Goal: Browse casually: Explore the website without a specific task or goal

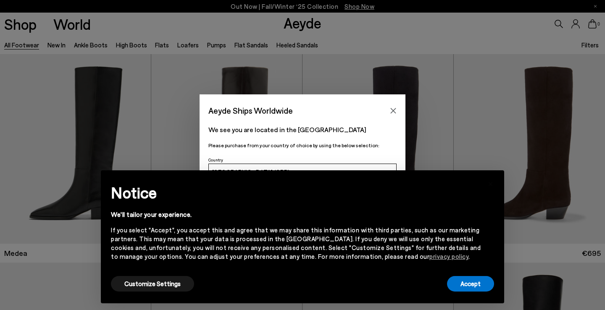
scroll to position [230, 0]
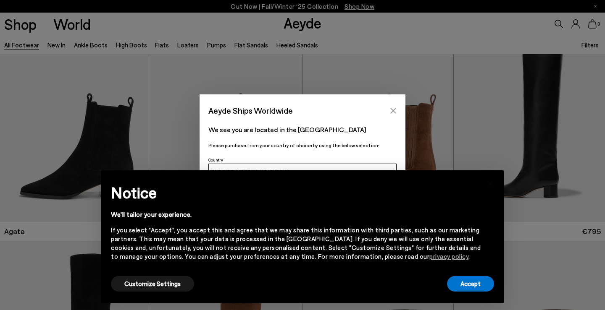
click at [396, 110] on icon "Close" at bounding box center [393, 110] width 7 height 7
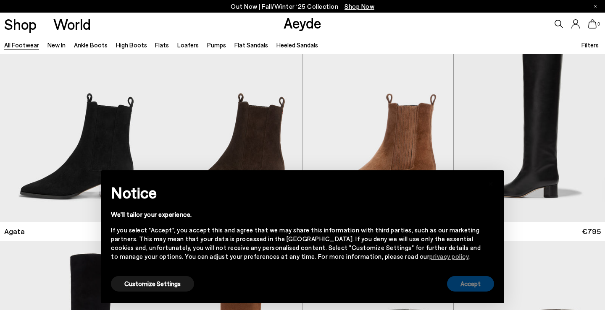
click at [480, 279] on button "Accept" at bounding box center [470, 284] width 47 height 16
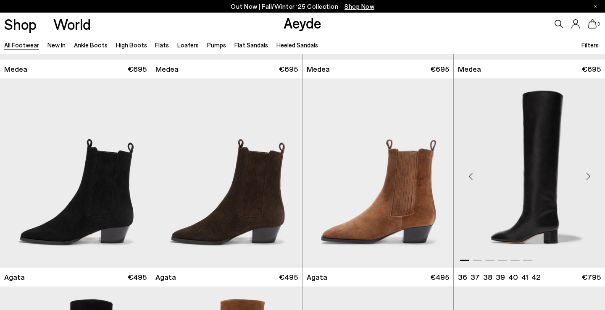
scroll to position [184, 0]
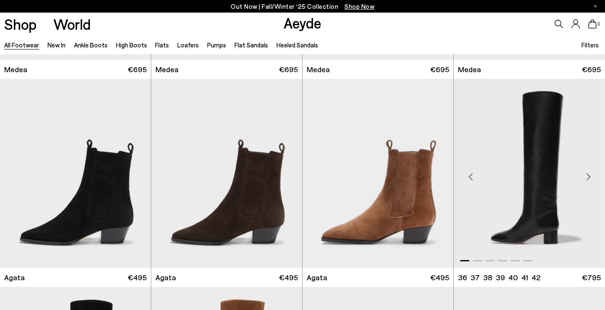
click at [587, 179] on div "Next slide" at bounding box center [587, 176] width 25 height 25
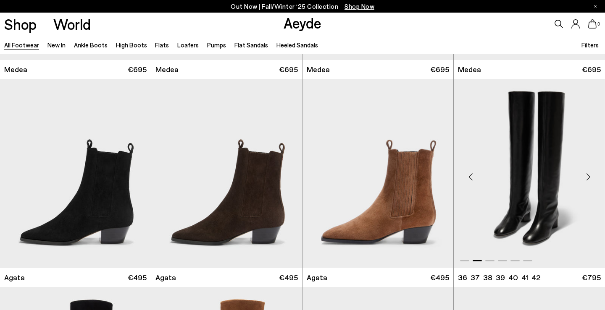
click at [587, 179] on div "Next slide" at bounding box center [587, 176] width 25 height 25
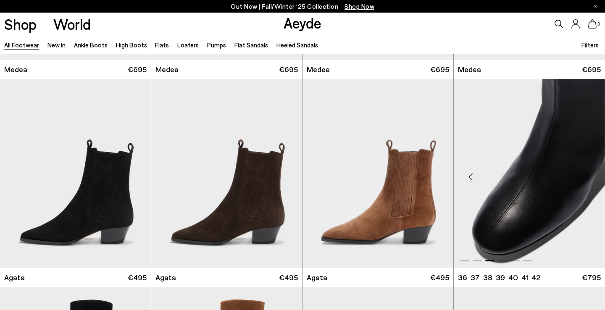
click at [539, 170] on img "3 / 6" at bounding box center [528, 173] width 151 height 189
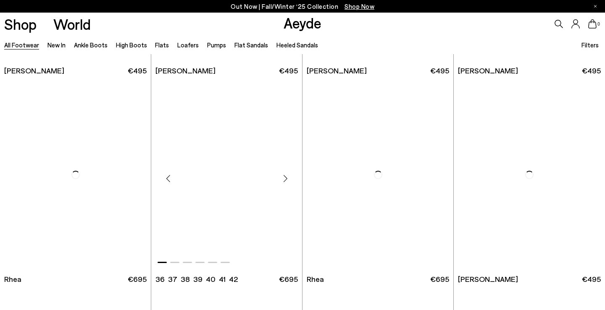
scroll to position [1642, 0]
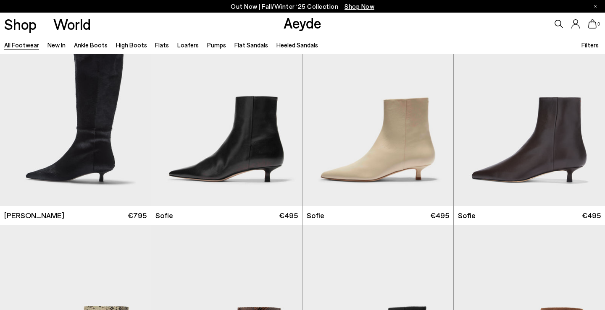
scroll to position [2536, 0]
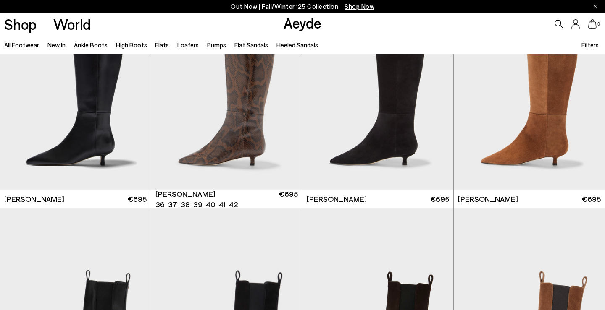
scroll to position [2875, 0]
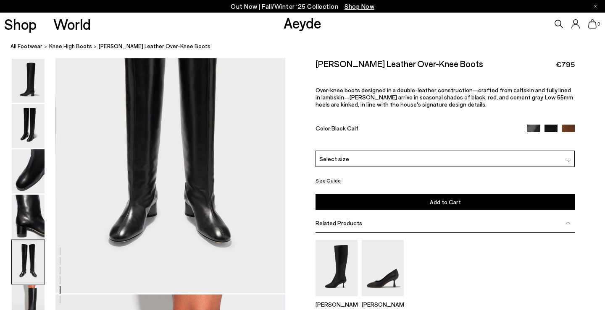
scroll to position [1424, 0]
